Goal: Task Accomplishment & Management: Manage account settings

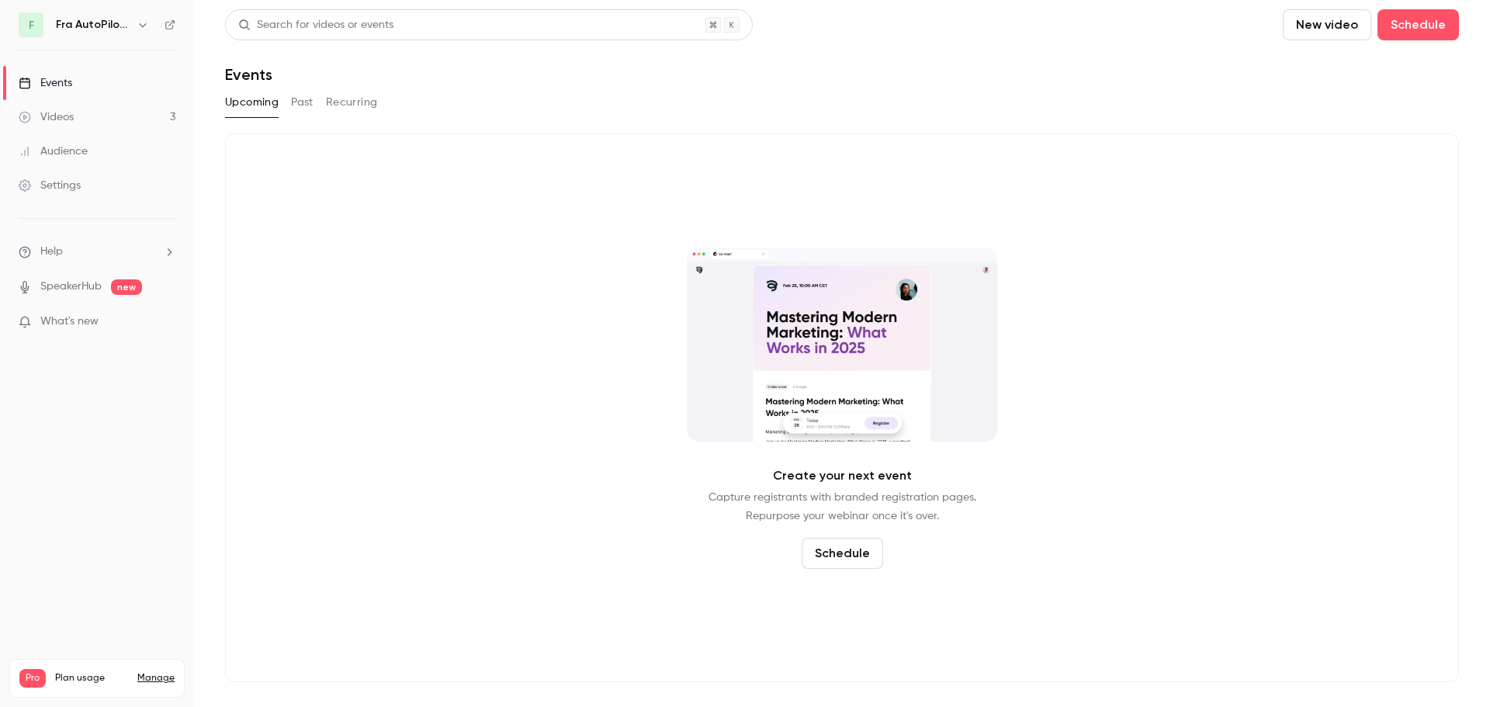
click at [299, 106] on button "Past" at bounding box center [302, 102] width 23 height 25
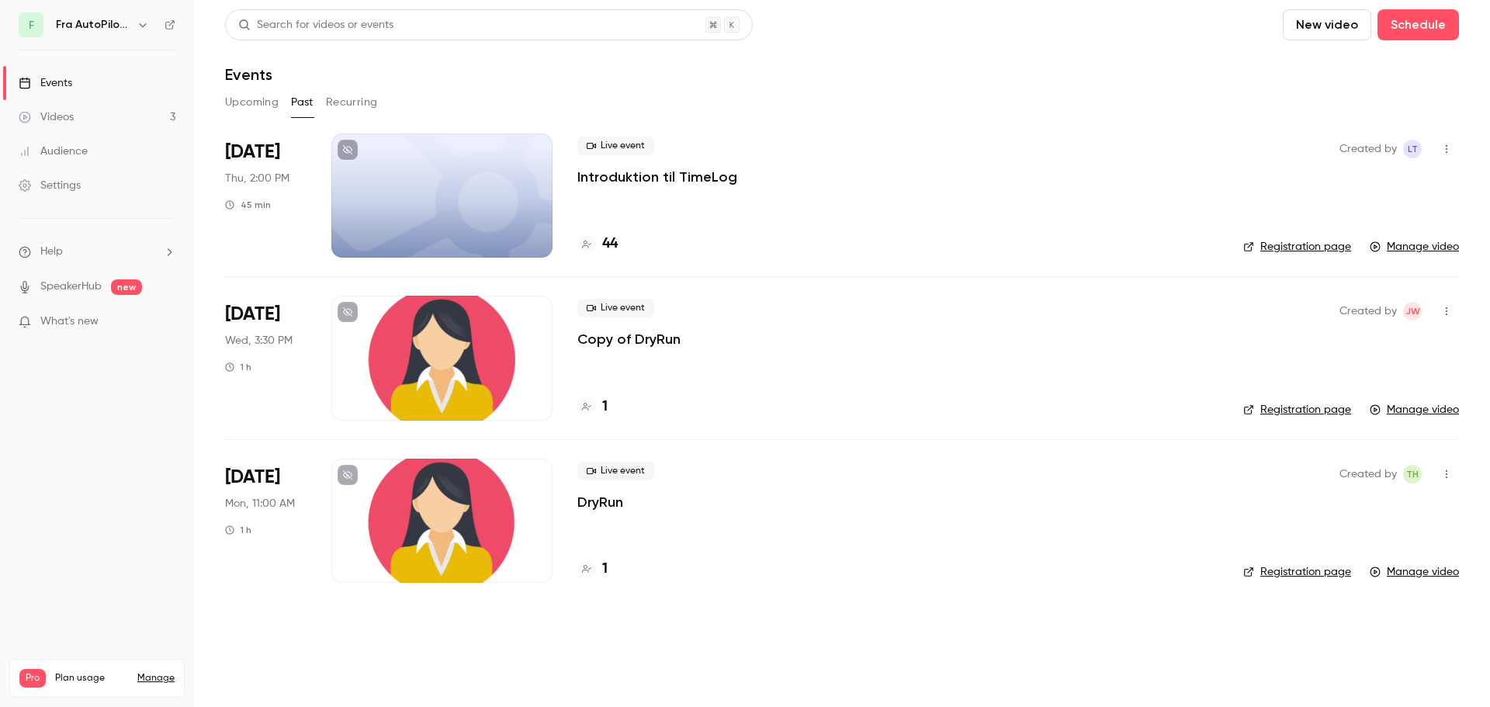
click at [1427, 247] on link "Manage video" at bounding box center [1414, 247] width 89 height 16
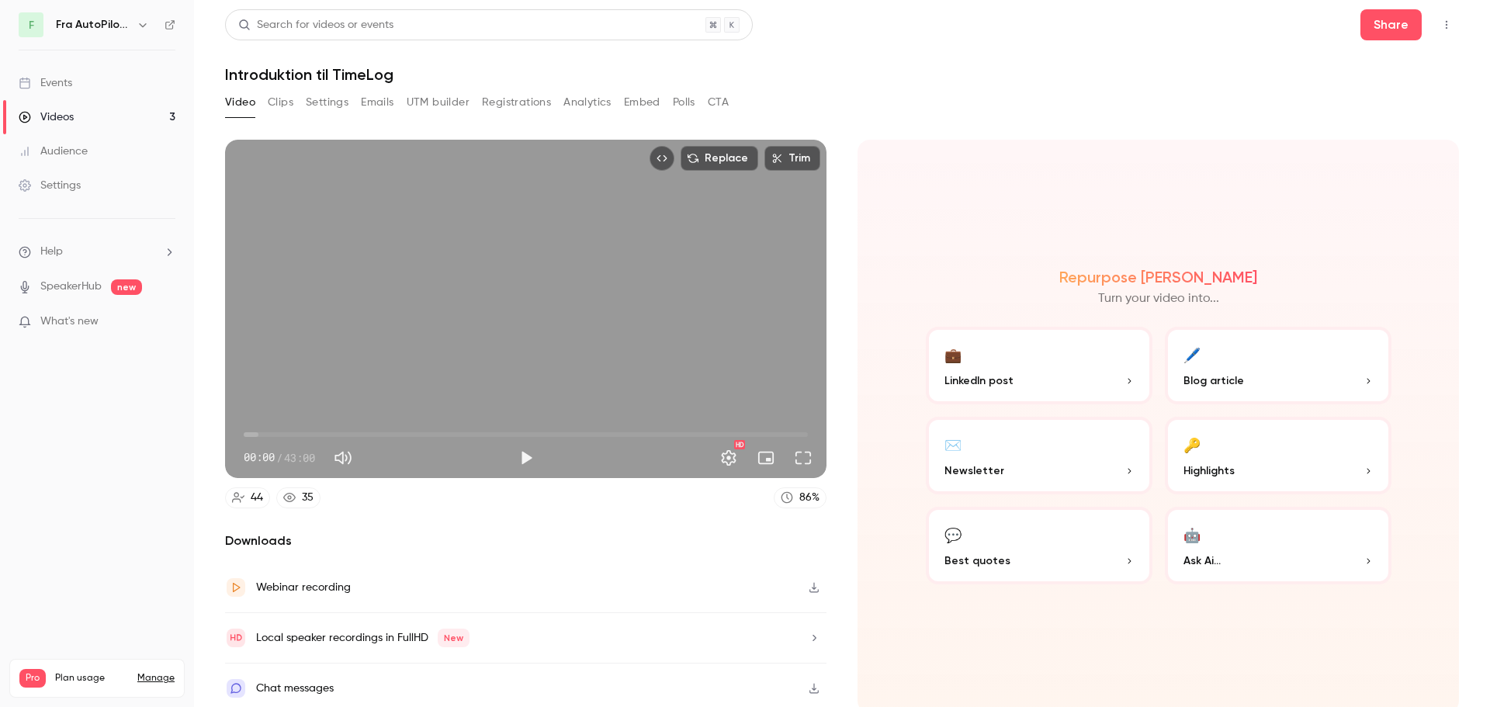
click at [287, 107] on button "Clips" at bounding box center [281, 102] width 26 height 25
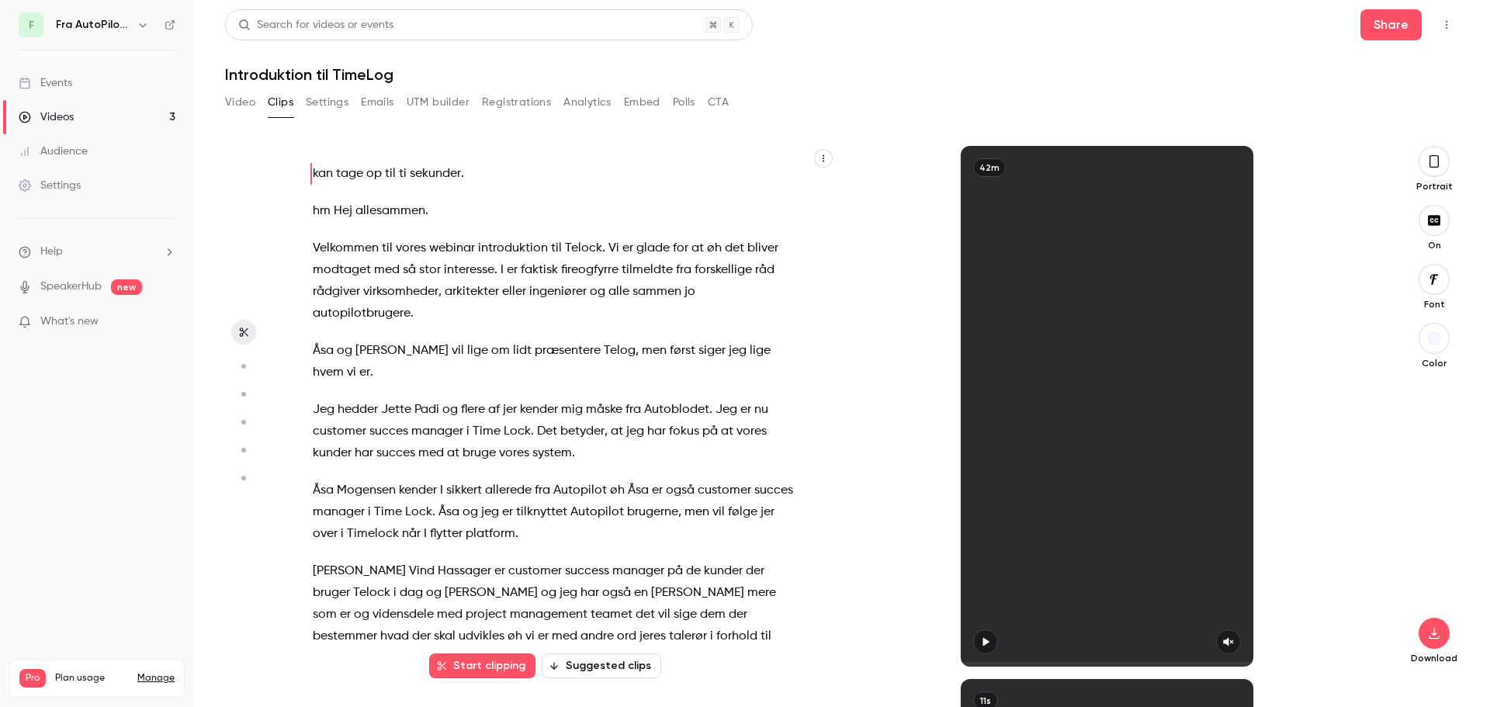
click at [341, 103] on button "Settings" at bounding box center [327, 102] width 43 height 25
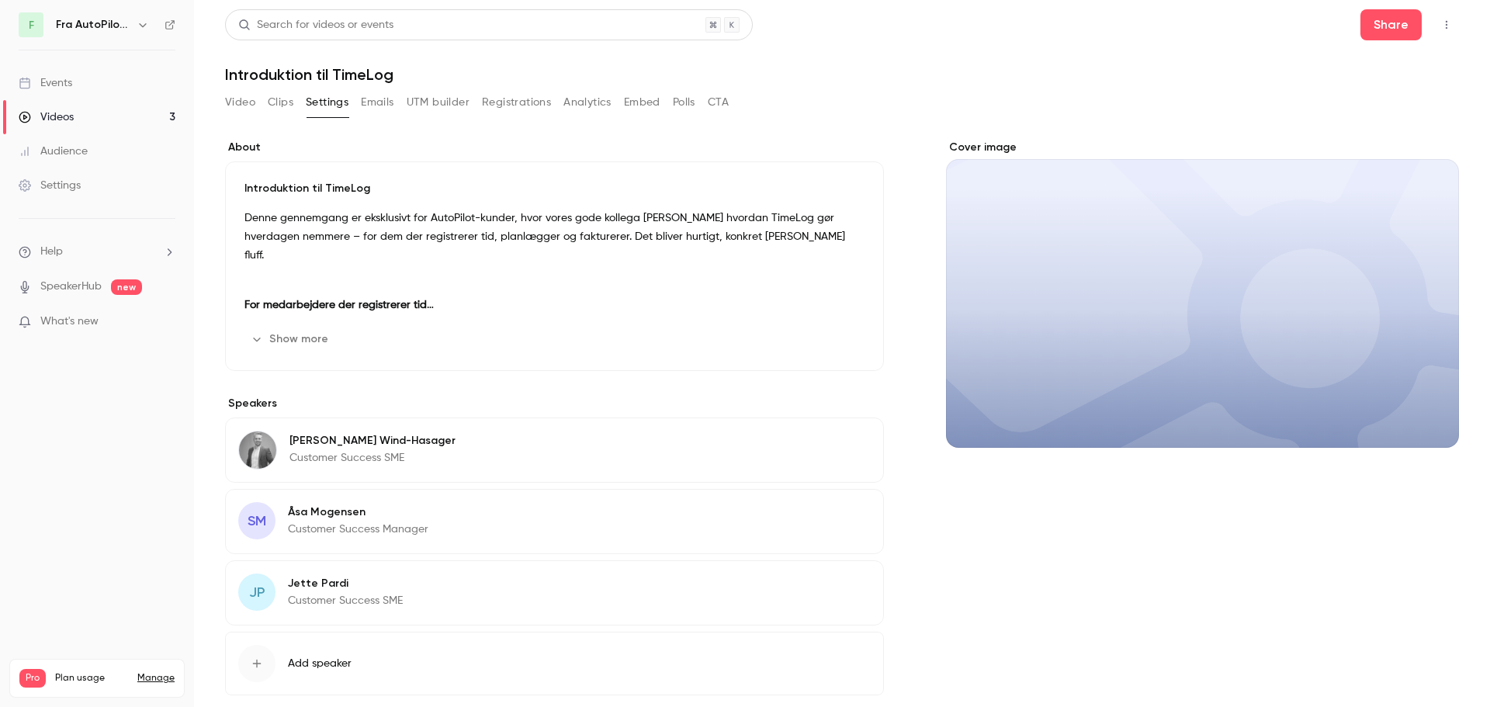
scroll to position [79, 0]
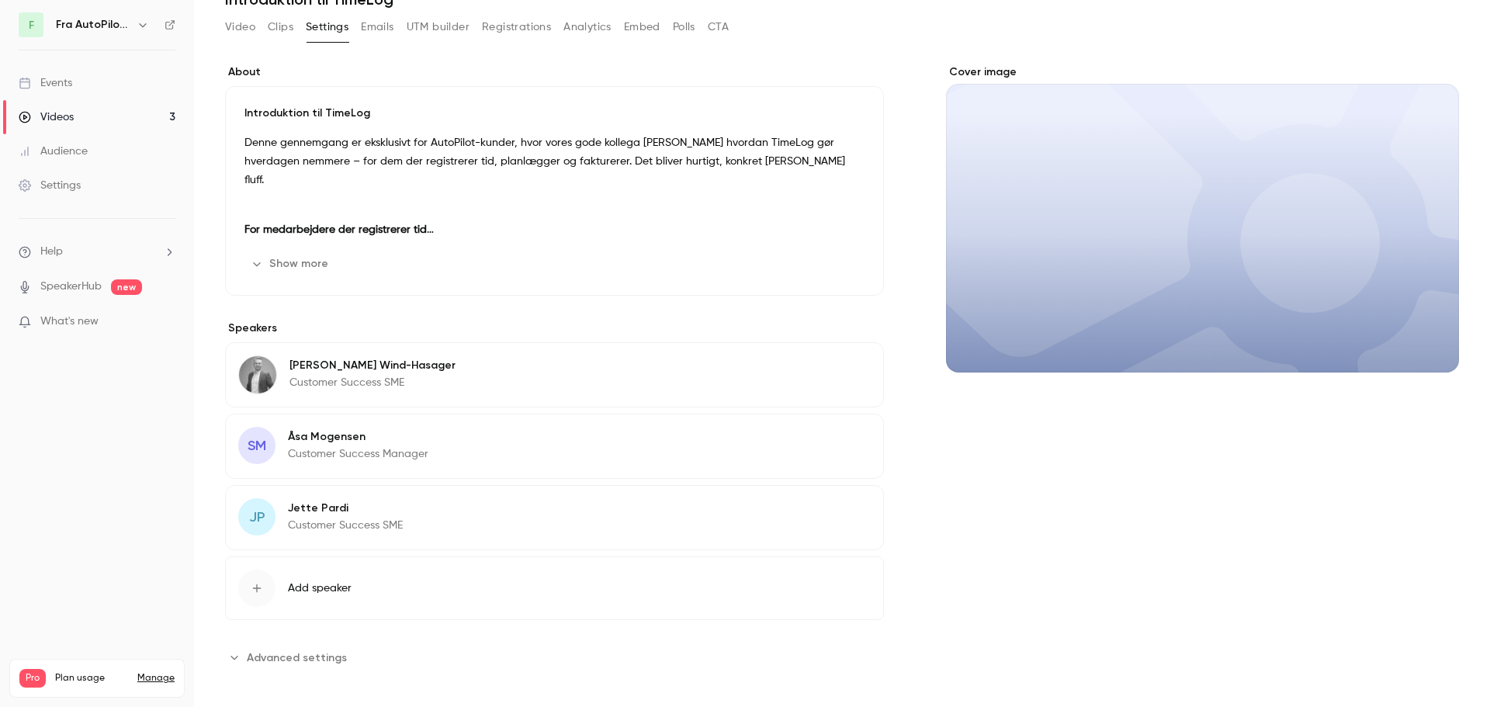
click at [326, 662] on span "Advanced settings" at bounding box center [297, 658] width 100 height 16
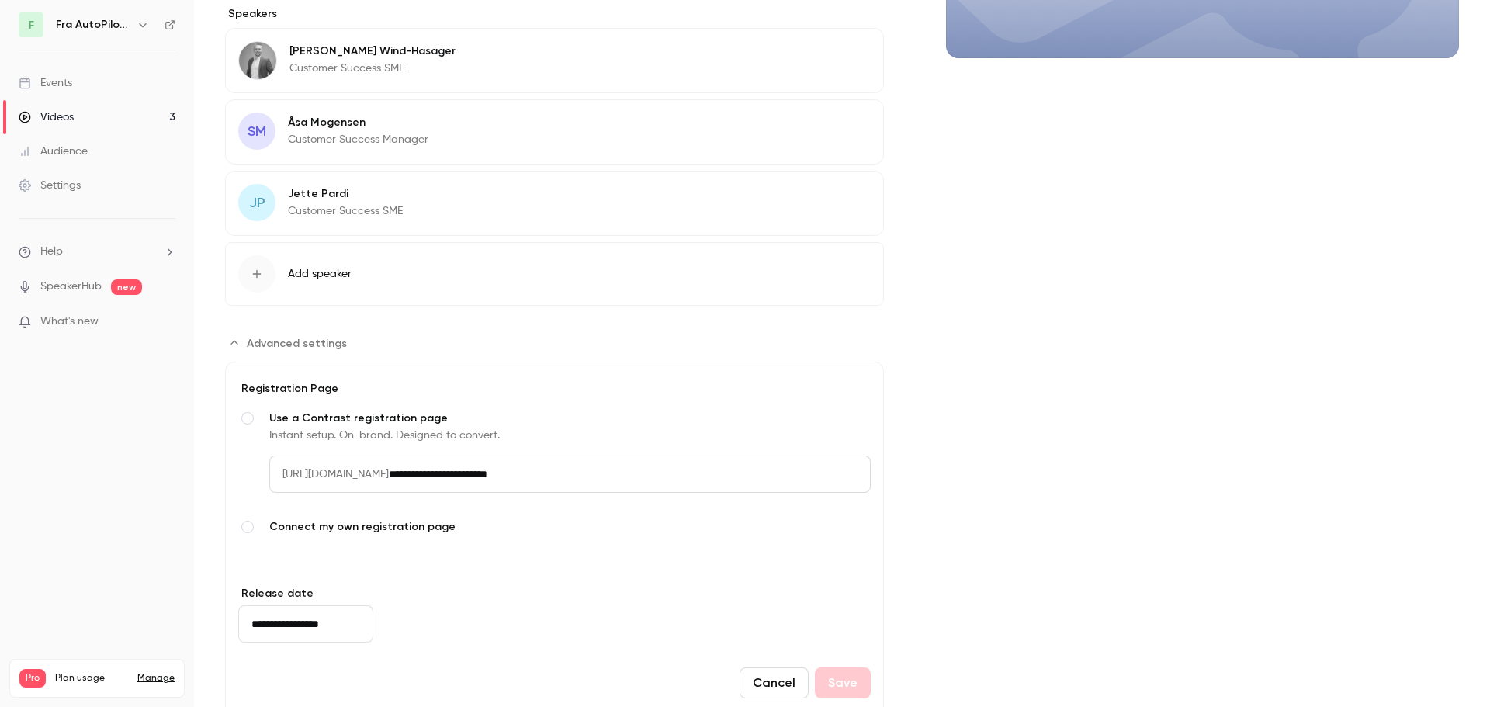
scroll to position [442, 0]
